Goal: Task Accomplishment & Management: Use online tool/utility

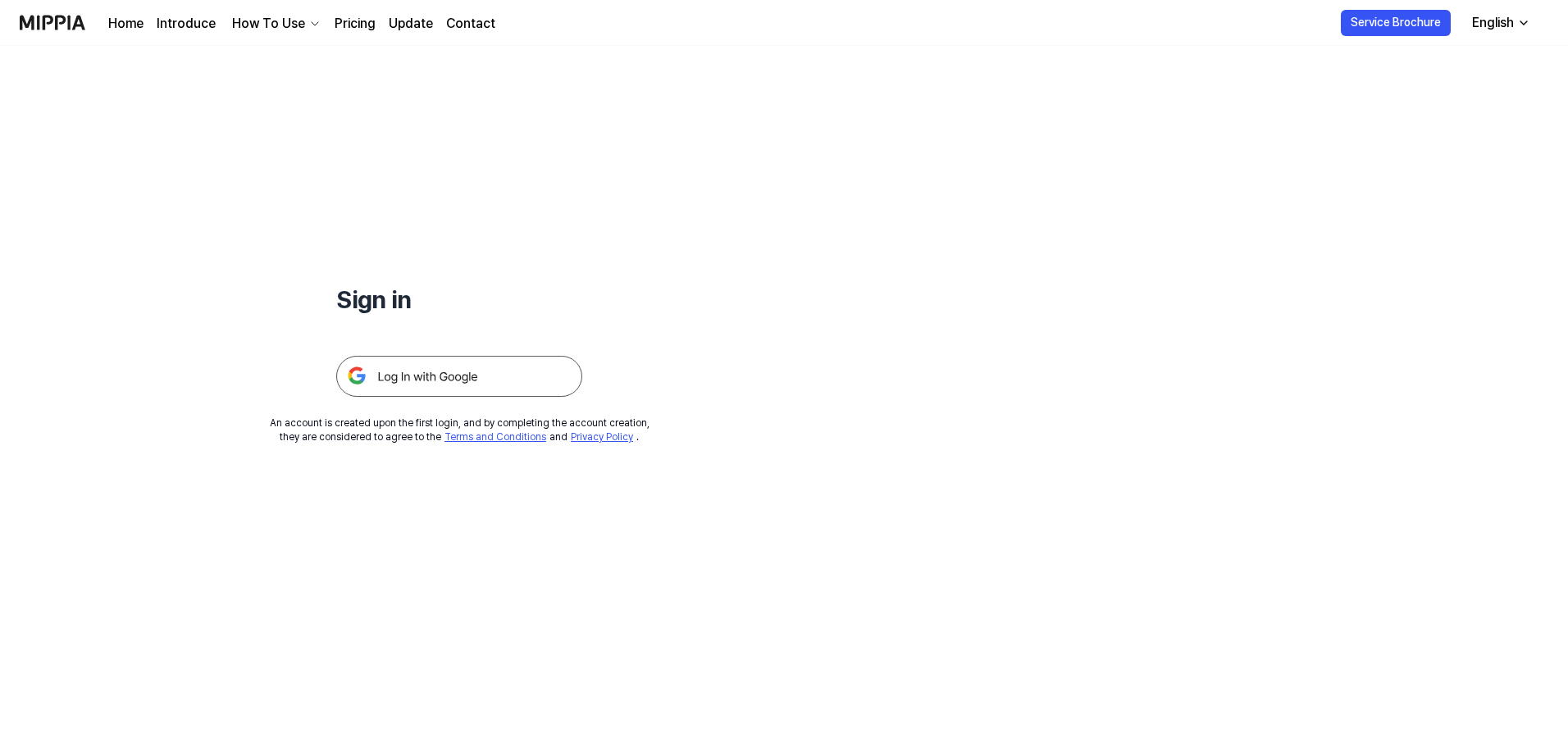
click at [547, 386] on img at bounding box center [459, 376] width 246 height 41
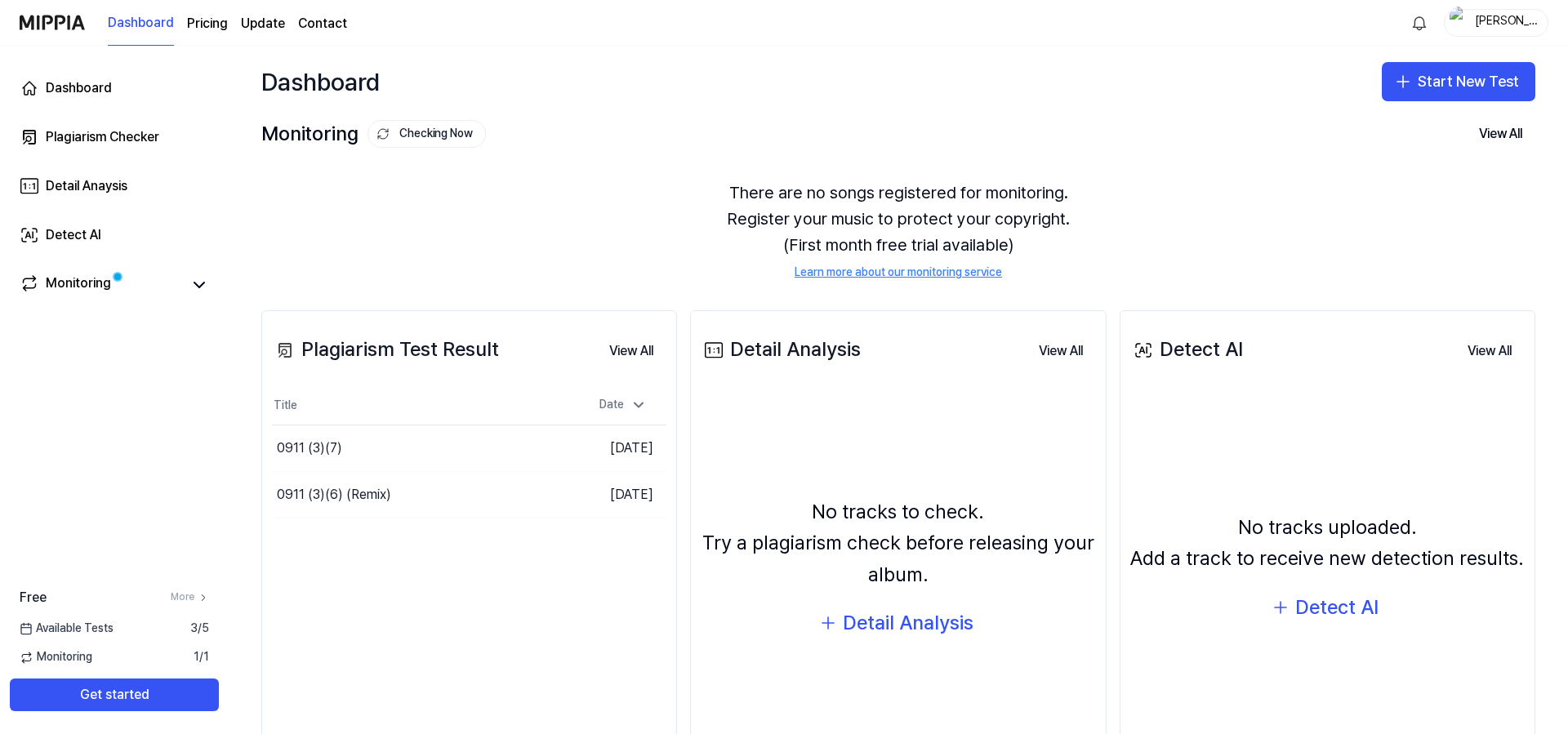
click at [1482, 26] on div "[PERSON_NAME]" at bounding box center [1505, 22] width 64 height 18
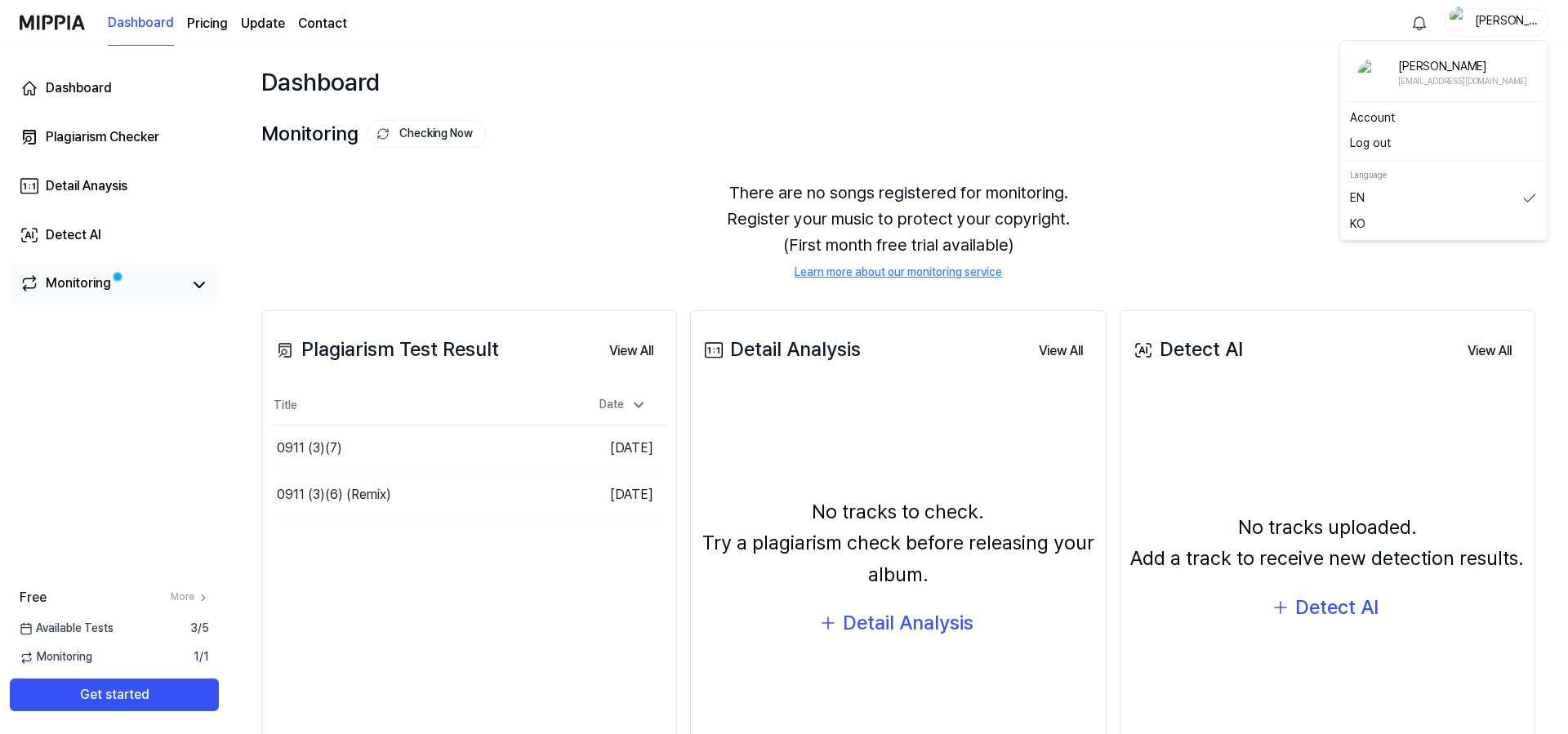
click at [158, 276] on link "Monitoring" at bounding box center [101, 285] width 163 height 23
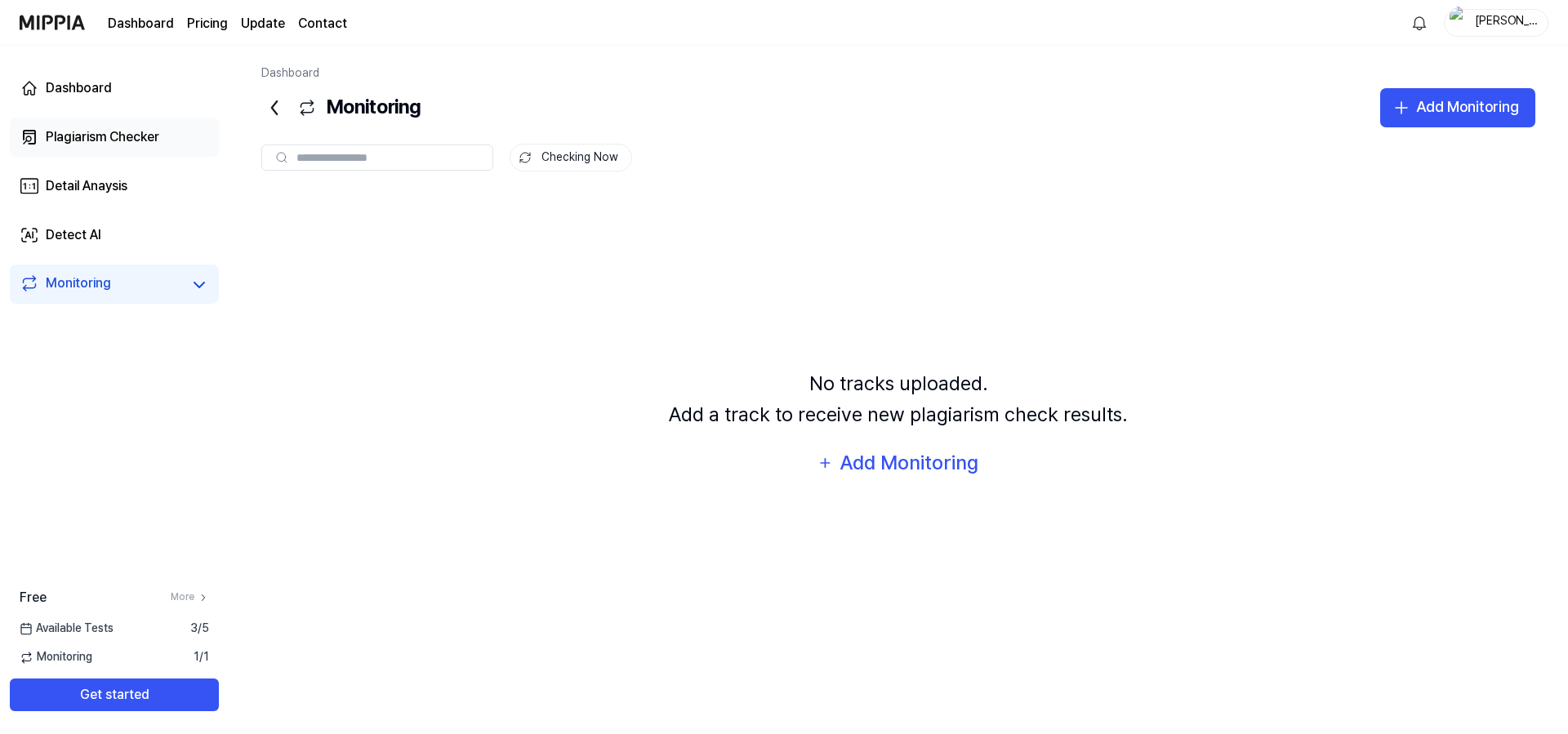
click at [131, 145] on div "Plagiarism Checker" at bounding box center [102, 137] width 113 height 20
